Goal: Task Accomplishment & Management: Manage account settings

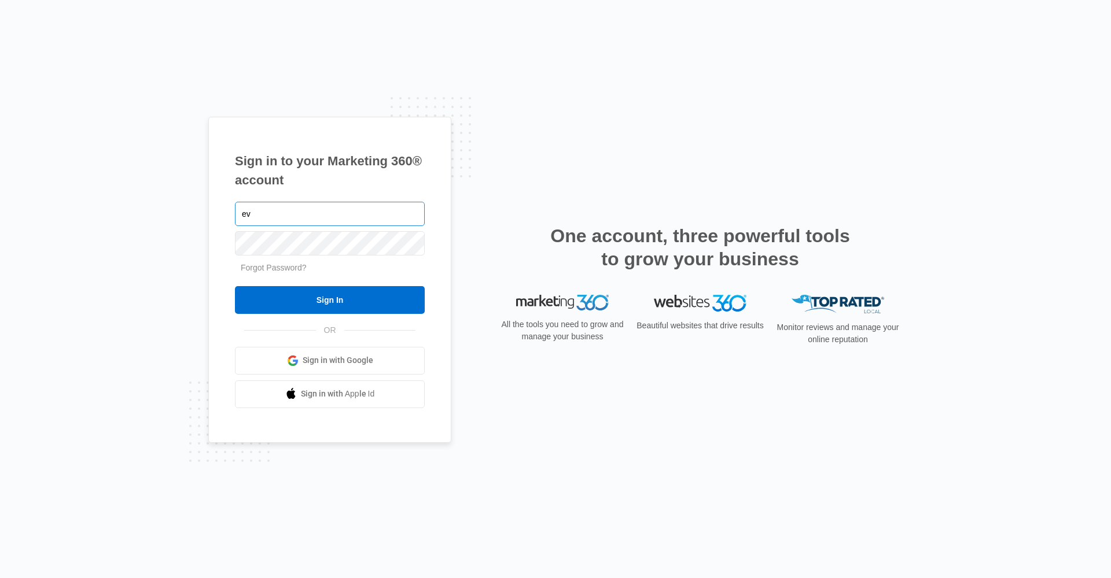
type input "e"
type input "everett1031@gmail.com"
click at [86, 228] on div "Sign in to your Marketing 360® account everett1031@gmail.com Forgot Password? S…" at bounding box center [555, 289] width 1111 height 578
click at [267, 272] on link "Forgot Password?" at bounding box center [274, 267] width 66 height 9
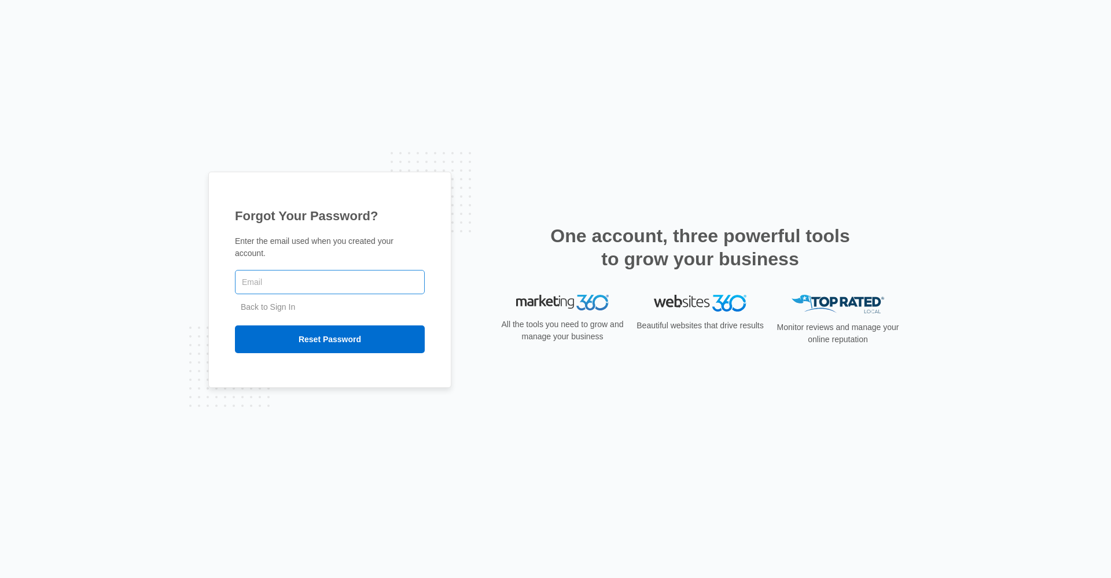
click at [267, 272] on input "text" at bounding box center [330, 282] width 190 height 24
type input "[EMAIL_ADDRESS][DOMAIN_NAME]"
click at [281, 338] on input "Reset Password" at bounding box center [330, 340] width 190 height 28
